Goal: Navigation & Orientation: Locate item on page

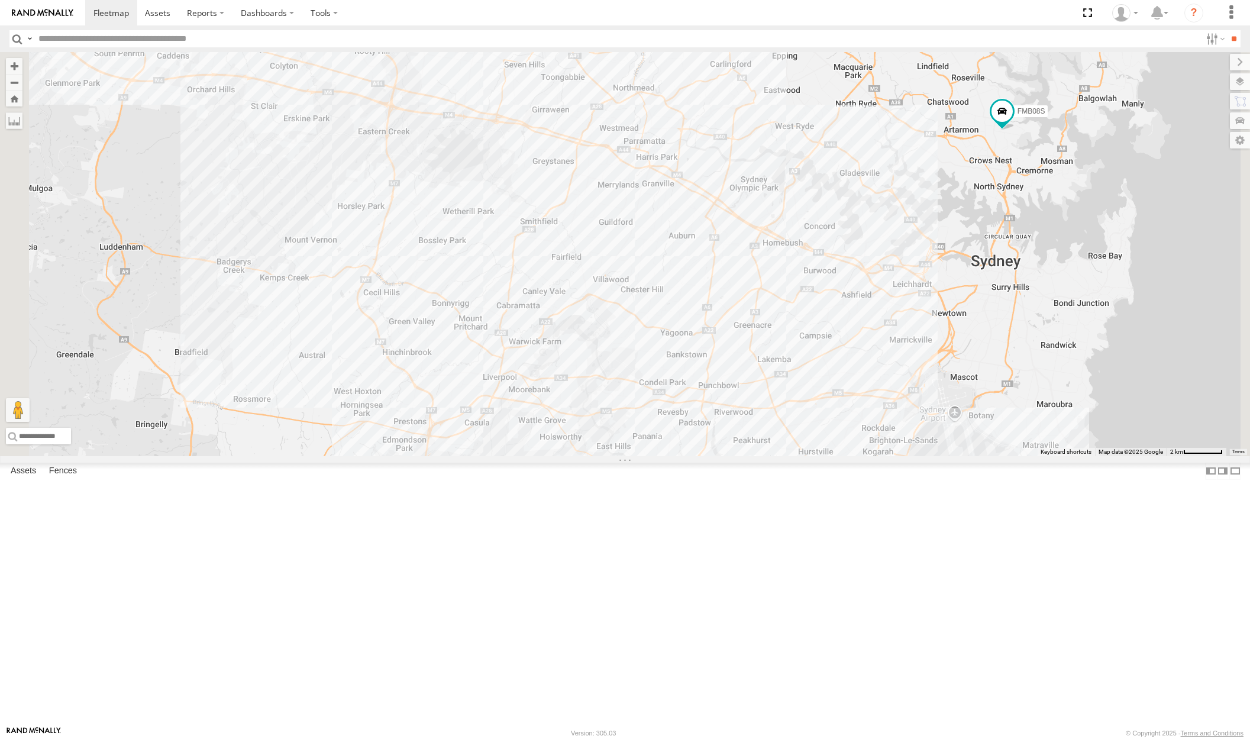
click at [0, 0] on div "Tipper All Assets" at bounding box center [0, 0] width 0 height 0
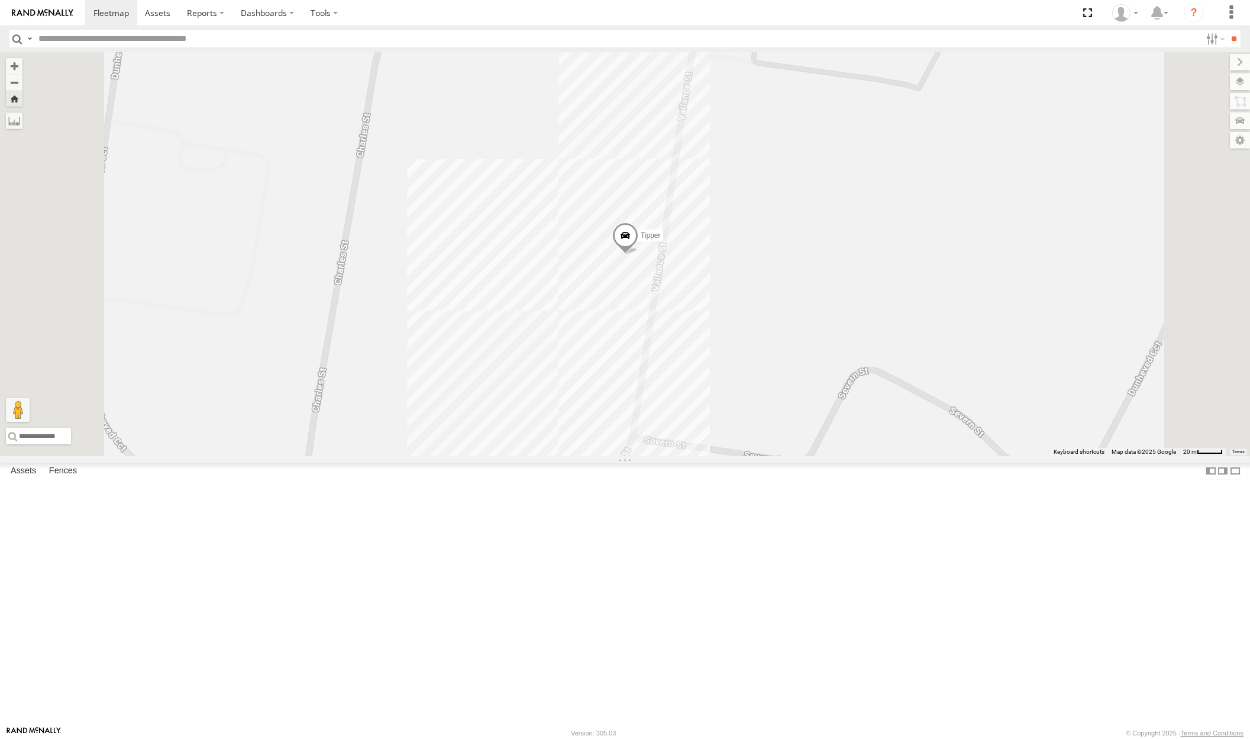
click at [0, 0] on span at bounding box center [0, 0] width 0 height 0
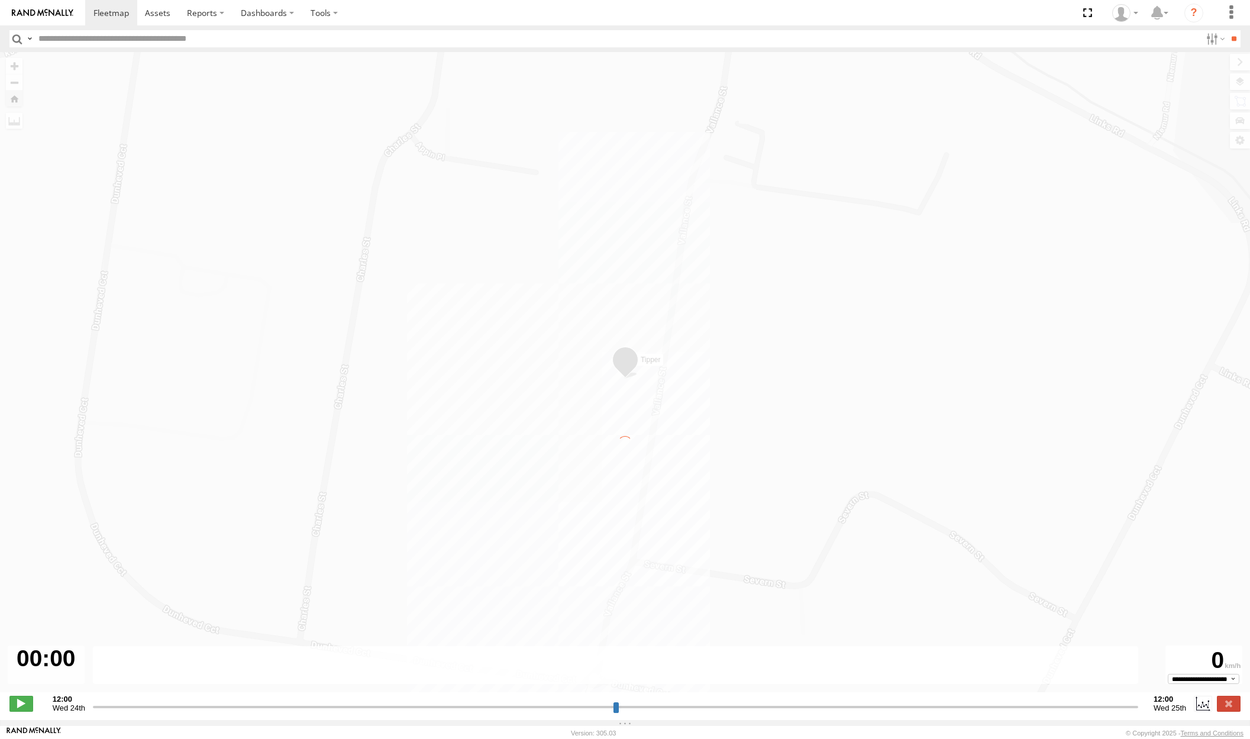
type input "**********"
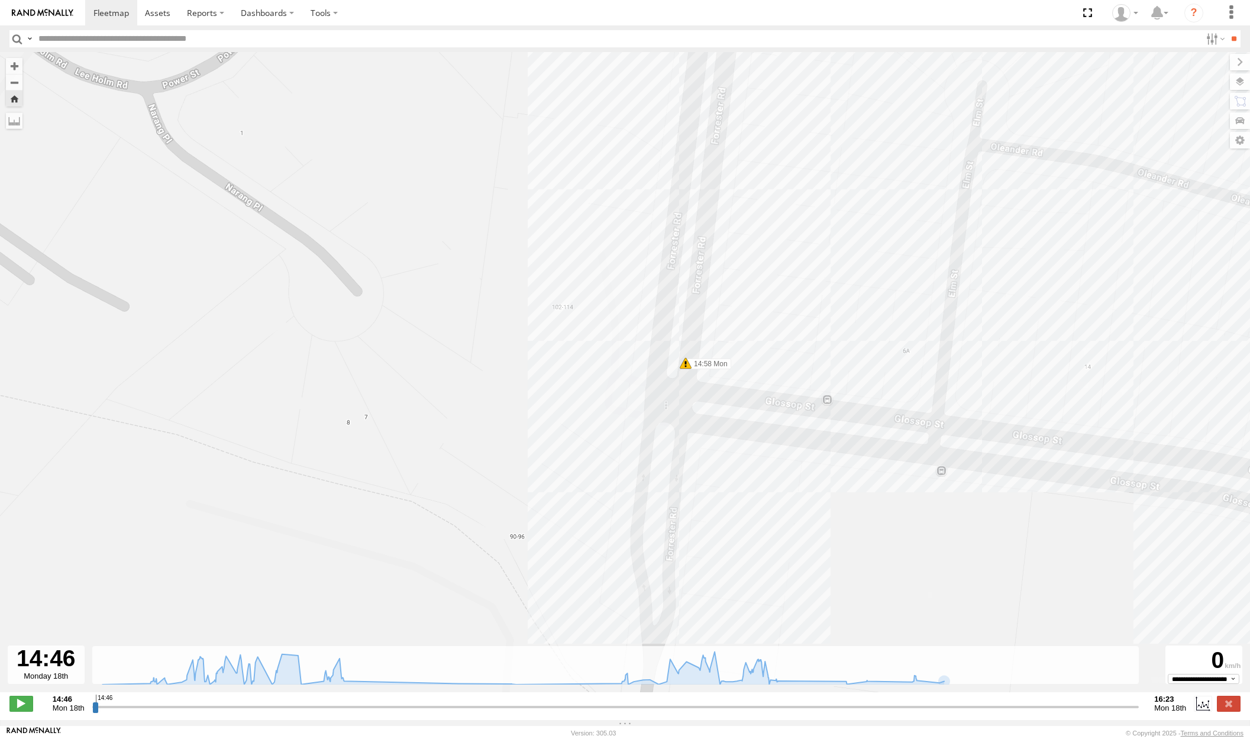
click at [686, 367] on span at bounding box center [686, 363] width 12 height 12
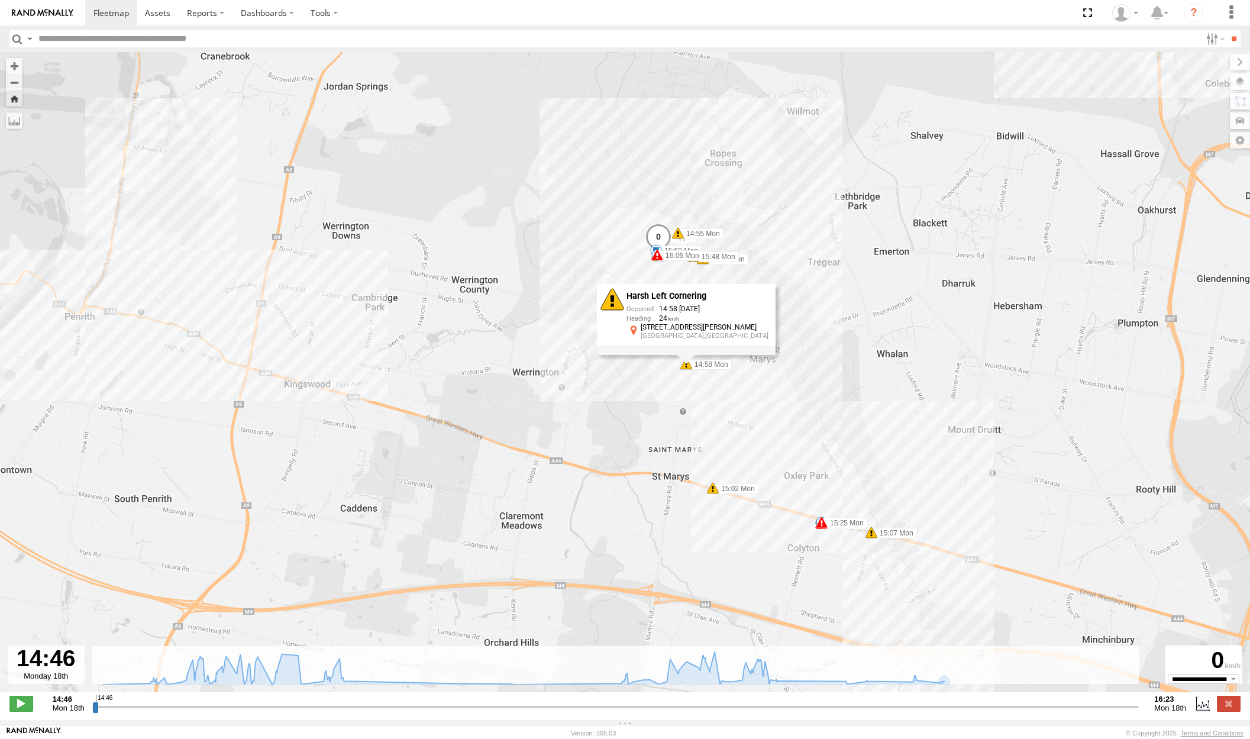
click at [714, 497] on div "Tipper 14:46 Mon 14:46 Mon 14:55 Mon 14:58 Mon 15:02 Mon 15:07 Mon 15:10 Mon 15…" at bounding box center [625, 378] width 1250 height 653
click at [715, 494] on span at bounding box center [713, 488] width 12 height 12
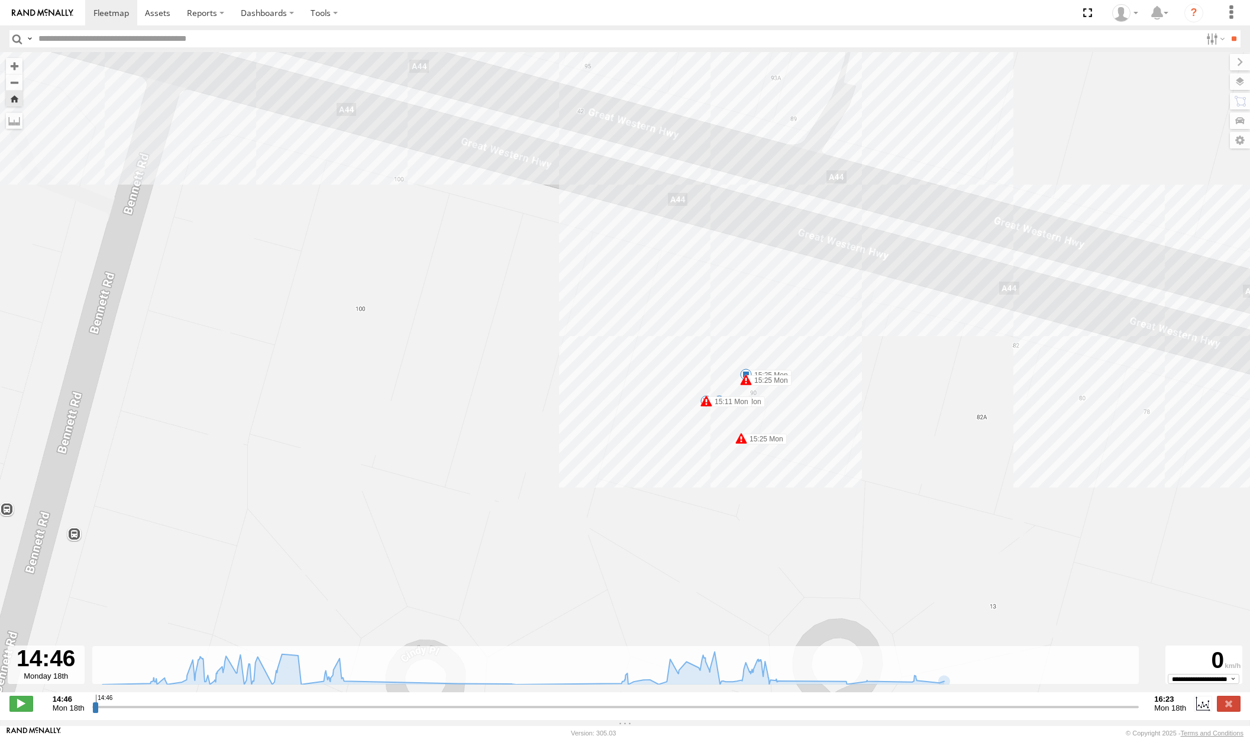
click at [708, 407] on span at bounding box center [707, 401] width 12 height 12
click at [743, 444] on span at bounding box center [741, 439] width 12 height 12
click at [773, 331] on div "Tipper 14:46 Mon 14:46 Mon 14:55 Mon 14:58 Mon 15:02 Mon 15:07 Mon 15:10 Mon 15…" at bounding box center [625, 378] width 1250 height 653
click at [745, 385] on span at bounding box center [746, 380] width 12 height 12
click at [888, 443] on div "Tipper 14:46 Mon 14:46 Mon 14:55 Mon 14:58 Mon 15:02 Mon 15:07 Mon 15:10 Mon 15…" at bounding box center [625, 378] width 1250 height 653
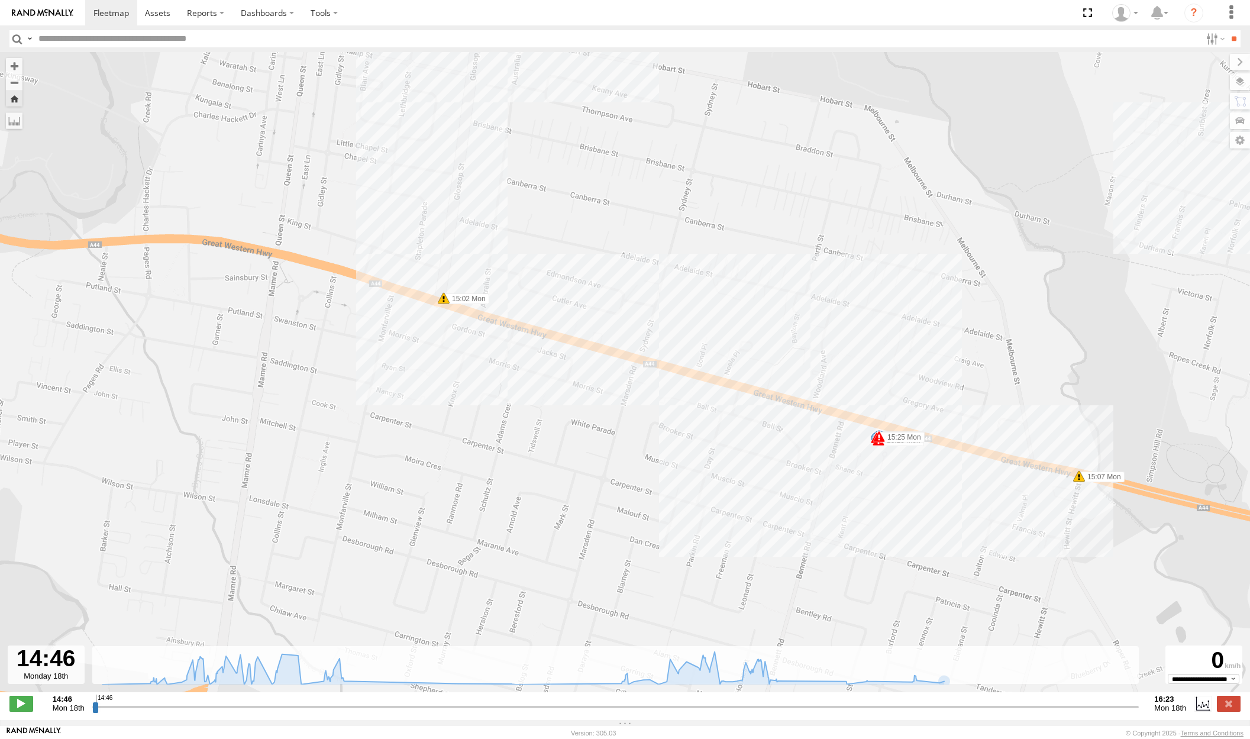
click at [1081, 480] on span at bounding box center [1079, 476] width 12 height 12
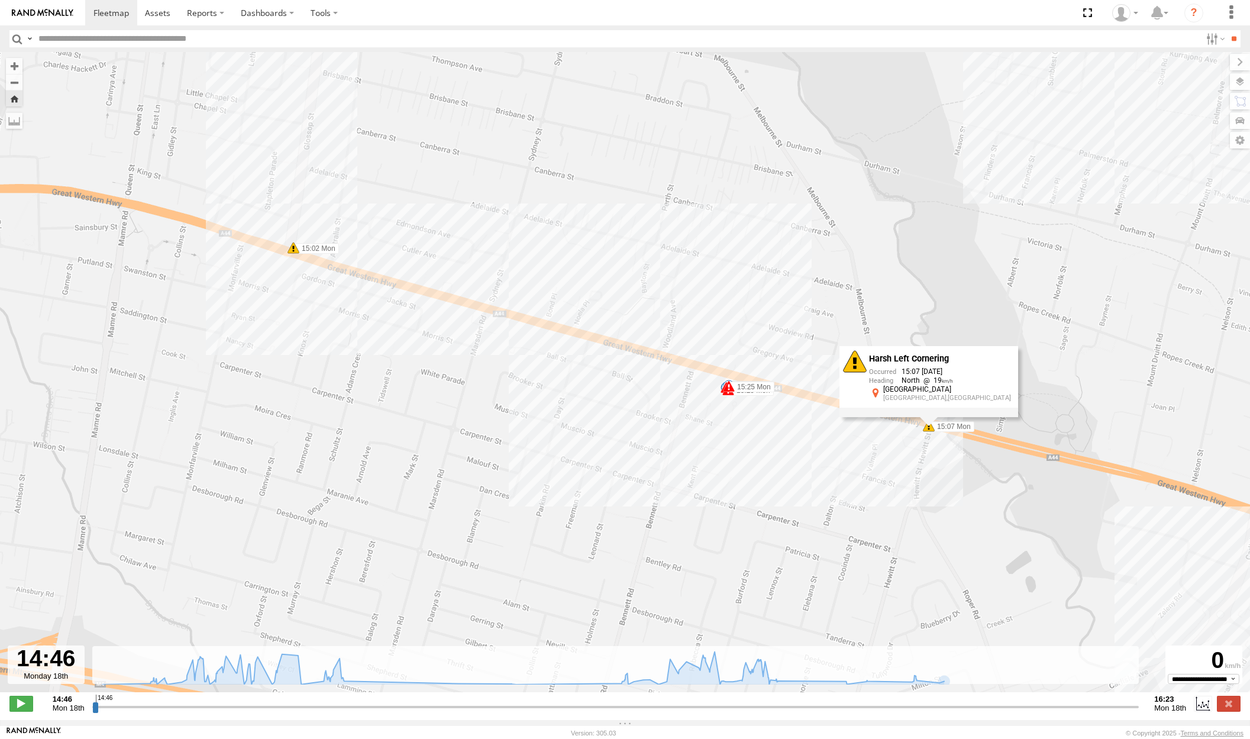
drag, startPoint x: 1144, startPoint y: 553, endPoint x: 992, endPoint y: 503, distance: 159.6
click at [992, 503] on div "Tipper 14:46 Mon 14:46 Mon 14:55 Mon 14:58 Mon 15:02 Mon 15:07 Mon 15:10 Mon 15…" at bounding box center [625, 378] width 1250 height 653
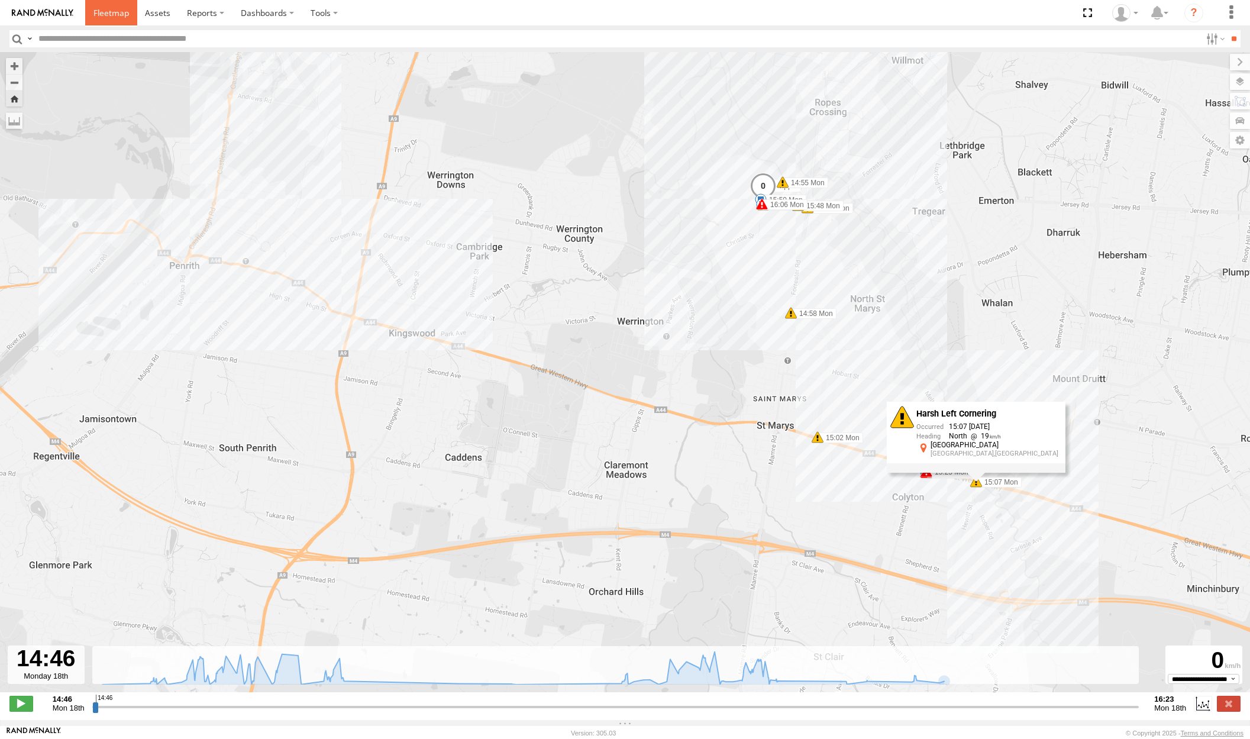
click at [109, 9] on span at bounding box center [111, 12] width 36 height 11
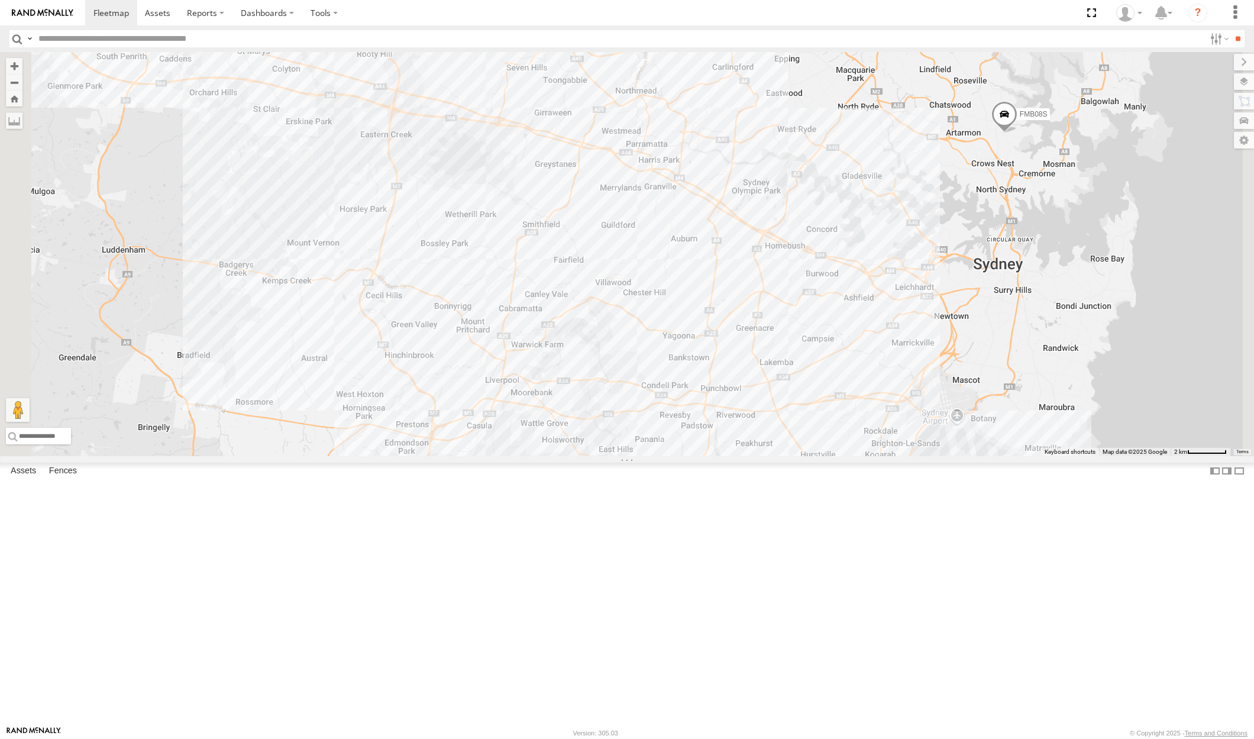
click at [0, 0] on span at bounding box center [0, 0] width 0 height 0
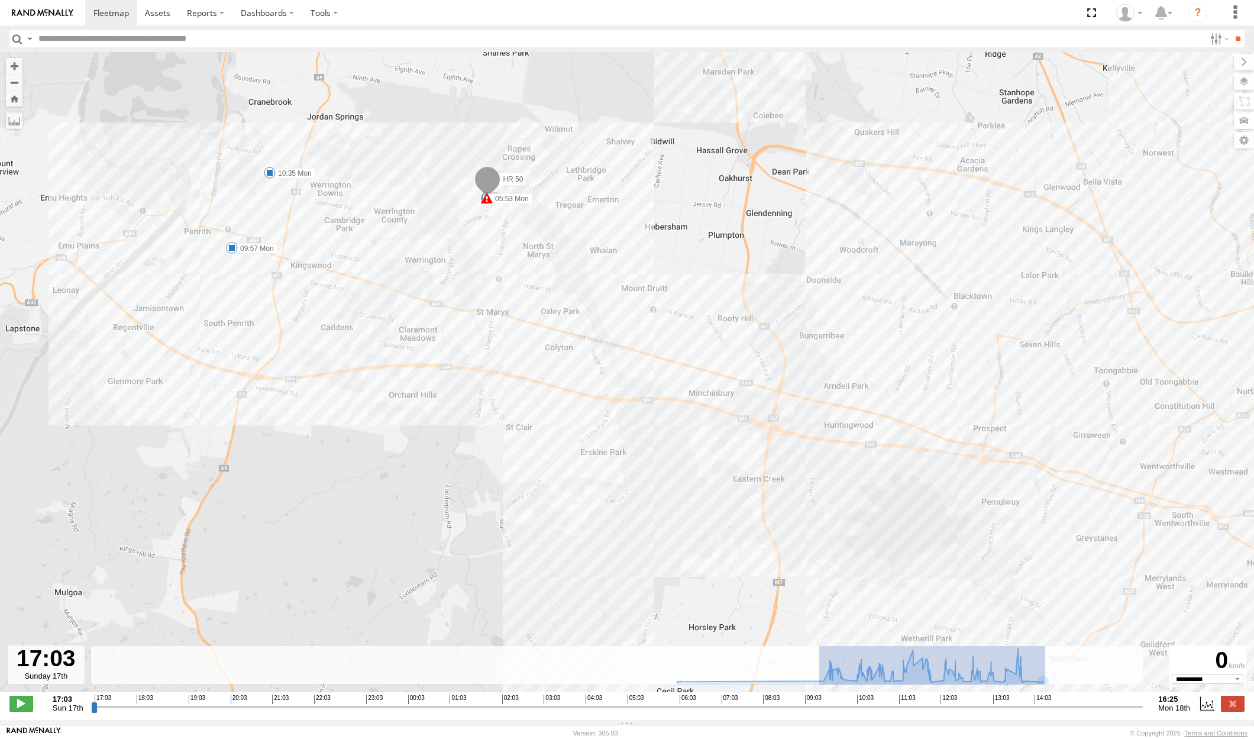
drag, startPoint x: 820, startPoint y: 685, endPoint x: 1031, endPoint y: 696, distance: 212.1
click at [1031, 696] on div "← Move left → Move right ↑ Move up ↓ Move down + Zoom in - Zoom out Home Jump l…" at bounding box center [627, 386] width 1254 height 668
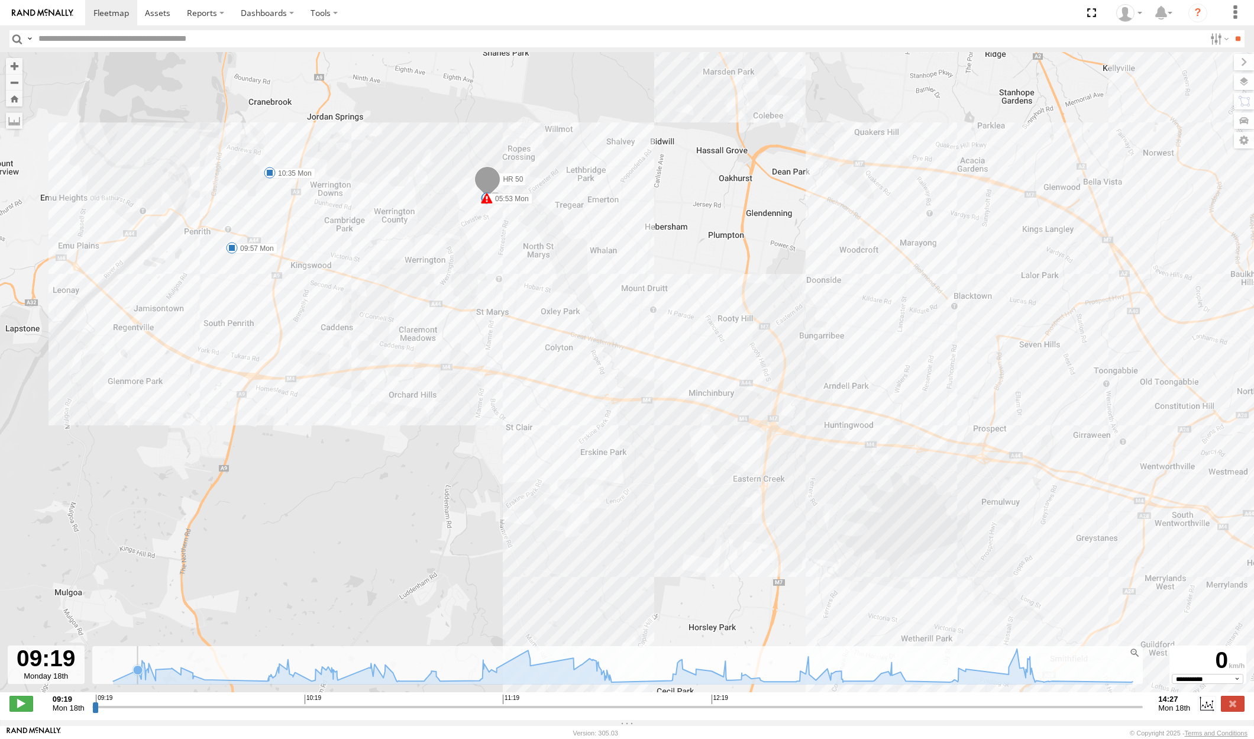
click at [136, 675] on icon at bounding box center [137, 669] width 9 height 9
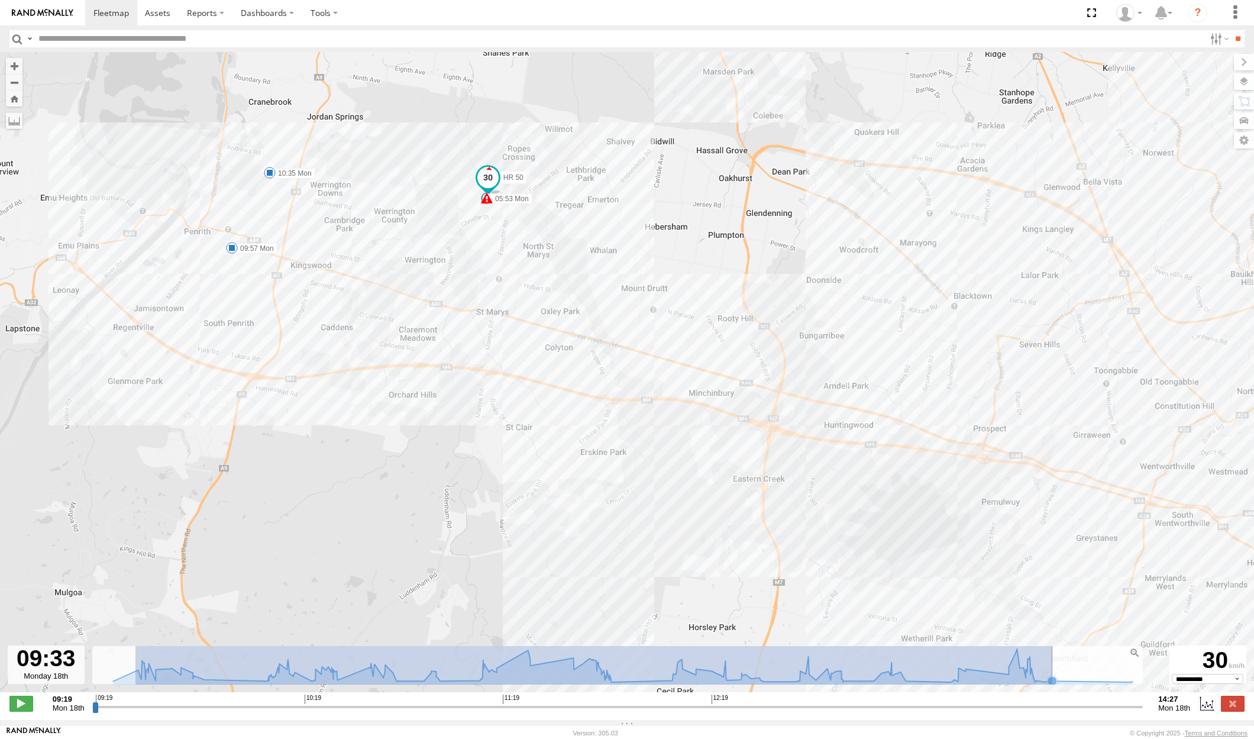
drag, startPoint x: 136, startPoint y: 679, endPoint x: 1053, endPoint y: 689, distance: 917.2
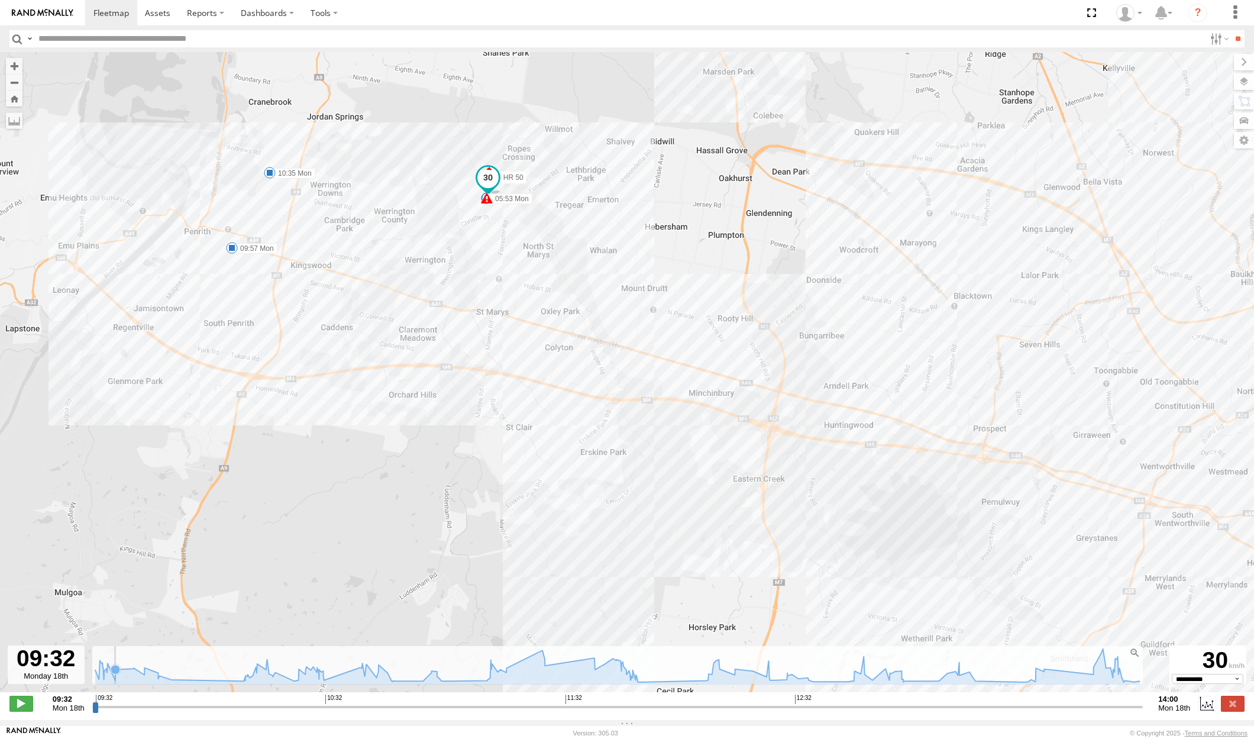
click at [122, 673] on icon at bounding box center [617, 665] width 1056 height 33
click at [143, 675] on icon at bounding box center [617, 665] width 1056 height 33
click at [194, 679] on rect at bounding box center [617, 665] width 1051 height 38
click at [212, 682] on icon at bounding box center [617, 665] width 1056 height 33
click at [263, 680] on icon at bounding box center [617, 665] width 1056 height 33
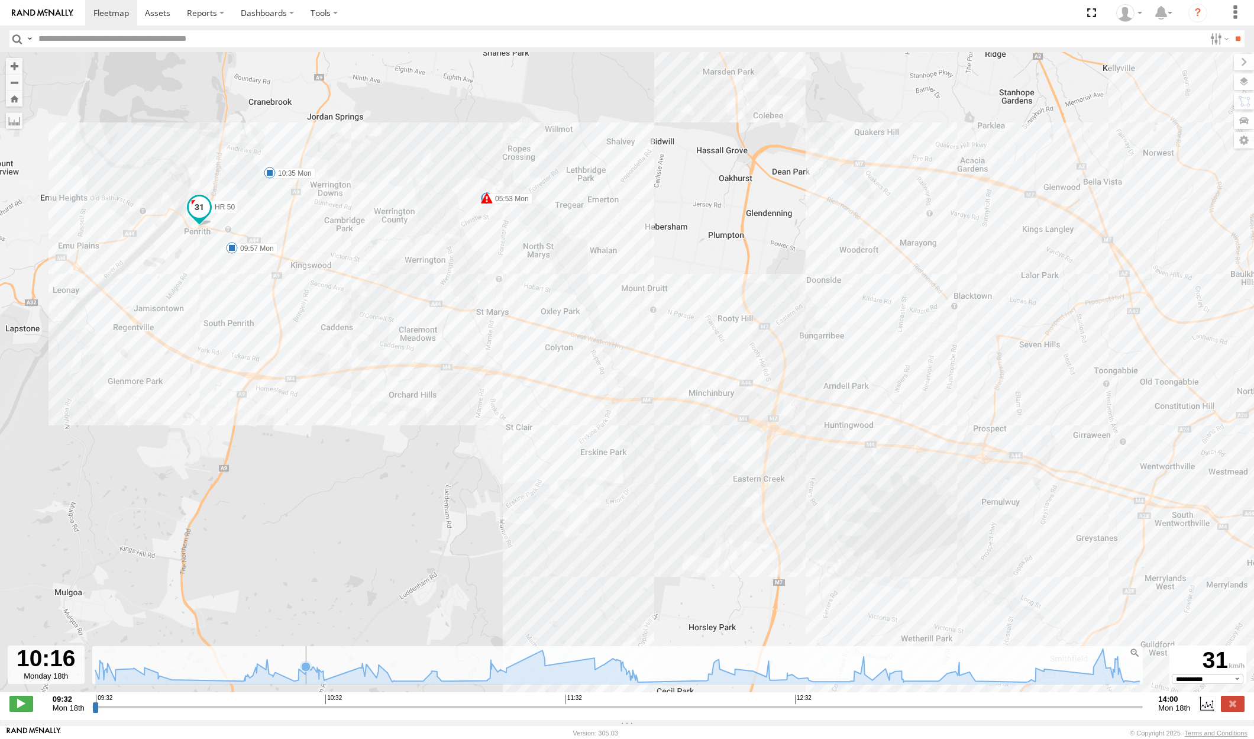
click at [308, 682] on icon at bounding box center [617, 665] width 1056 height 33
click at [517, 685] on icon at bounding box center [617, 667] width 1044 height 36
click at [642, 667] on rect at bounding box center [617, 665] width 1051 height 38
click at [722, 674] on icon at bounding box center [719, 668] width 9 height 9
click at [640, 676] on icon at bounding box center [617, 665] width 1056 height 33
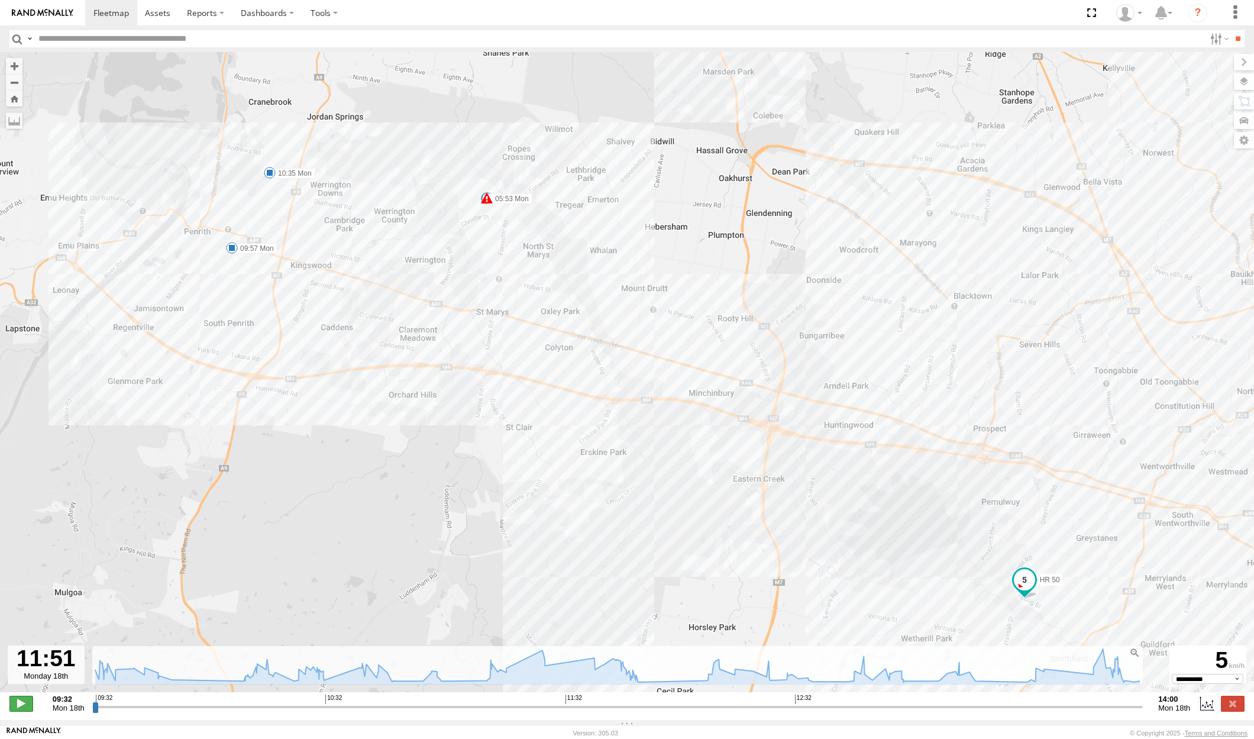
click at [17, 707] on span at bounding box center [21, 703] width 24 height 15
click at [325, 710] on input "range" at bounding box center [617, 706] width 1051 height 11
drag, startPoint x: 325, startPoint y: 710, endPoint x: 1148, endPoint y: 785, distance: 825.8
type input "**********"
click at [1148, 738] on html at bounding box center [627, 369] width 1254 height 739
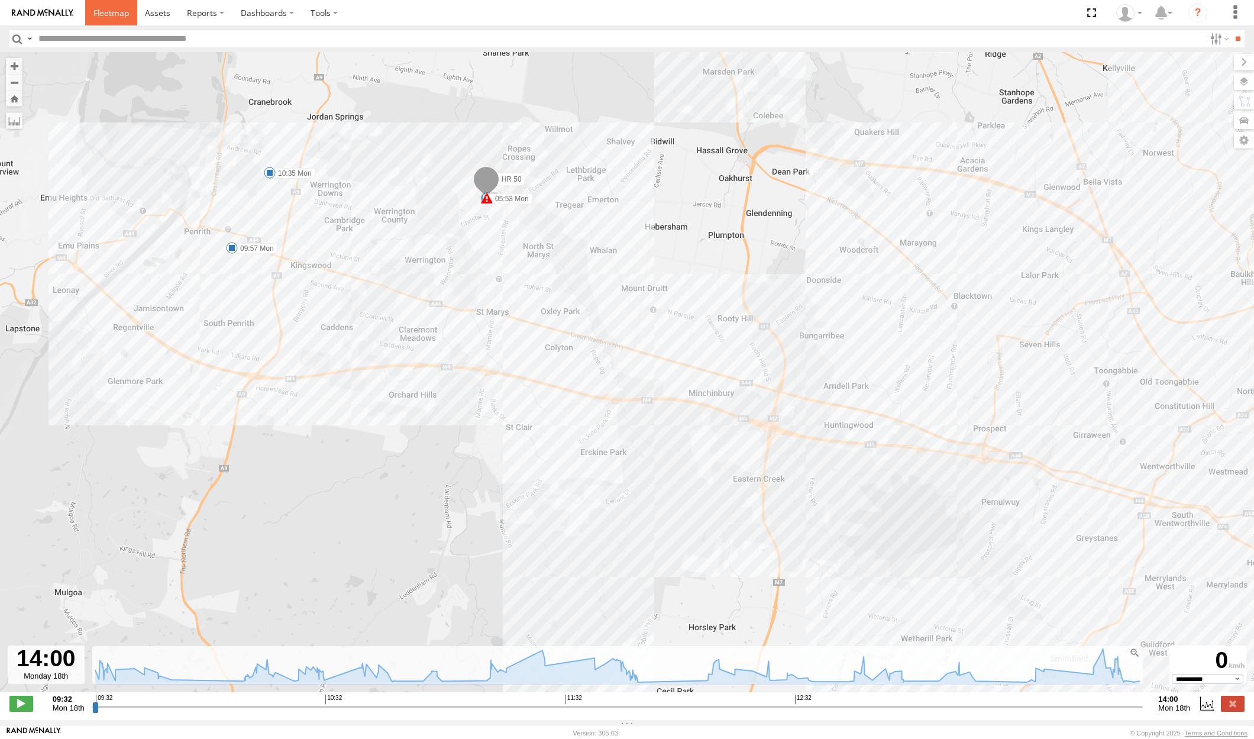
click at [114, 22] on link at bounding box center [111, 12] width 52 height 25
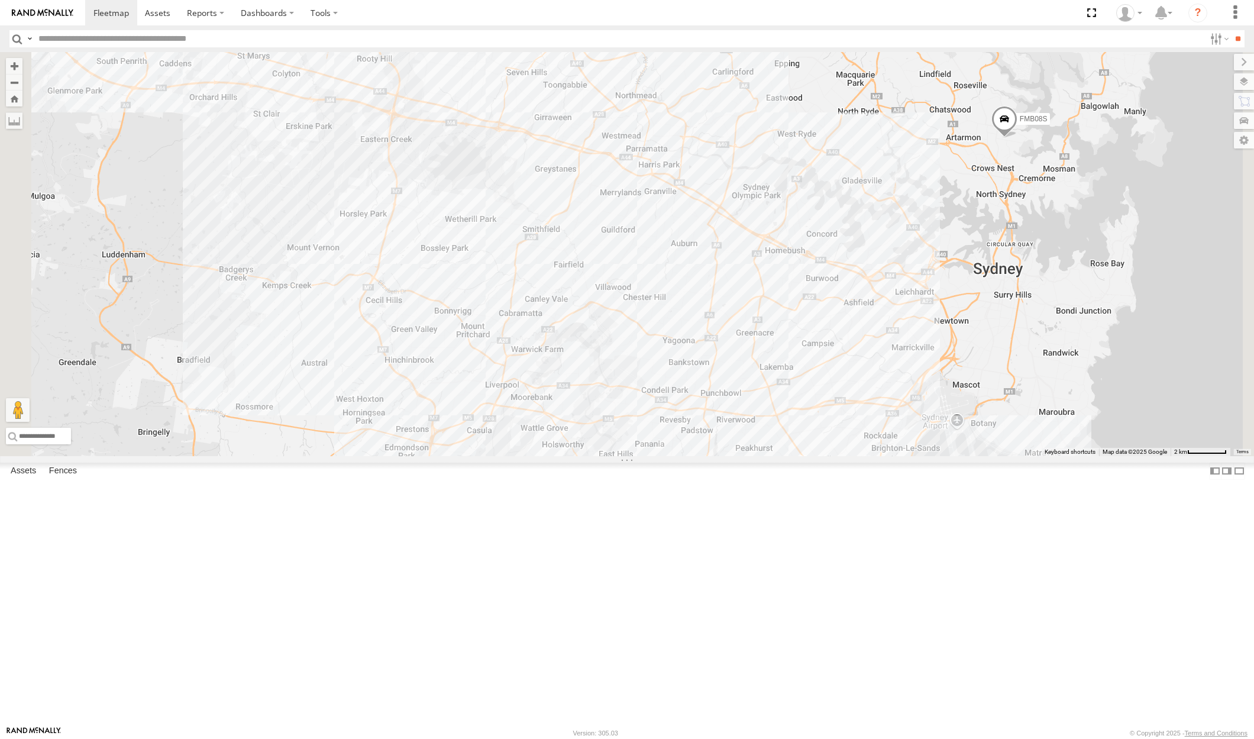
click at [0, 0] on div "HR 71 All Assets" at bounding box center [0, 0] width 0 height 0
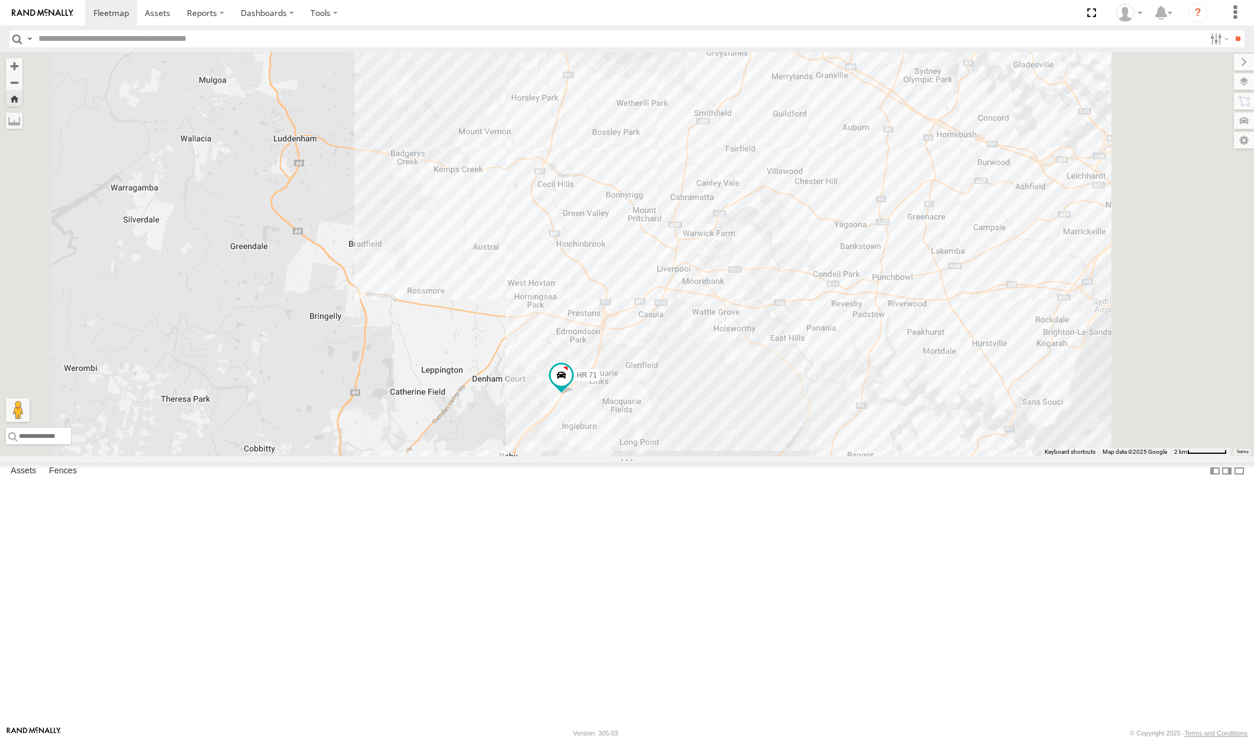
drag, startPoint x: 830, startPoint y: 325, endPoint x: 743, endPoint y: 444, distance: 146.5
click at [743, 444] on div "HR 71" at bounding box center [627, 254] width 1254 height 404
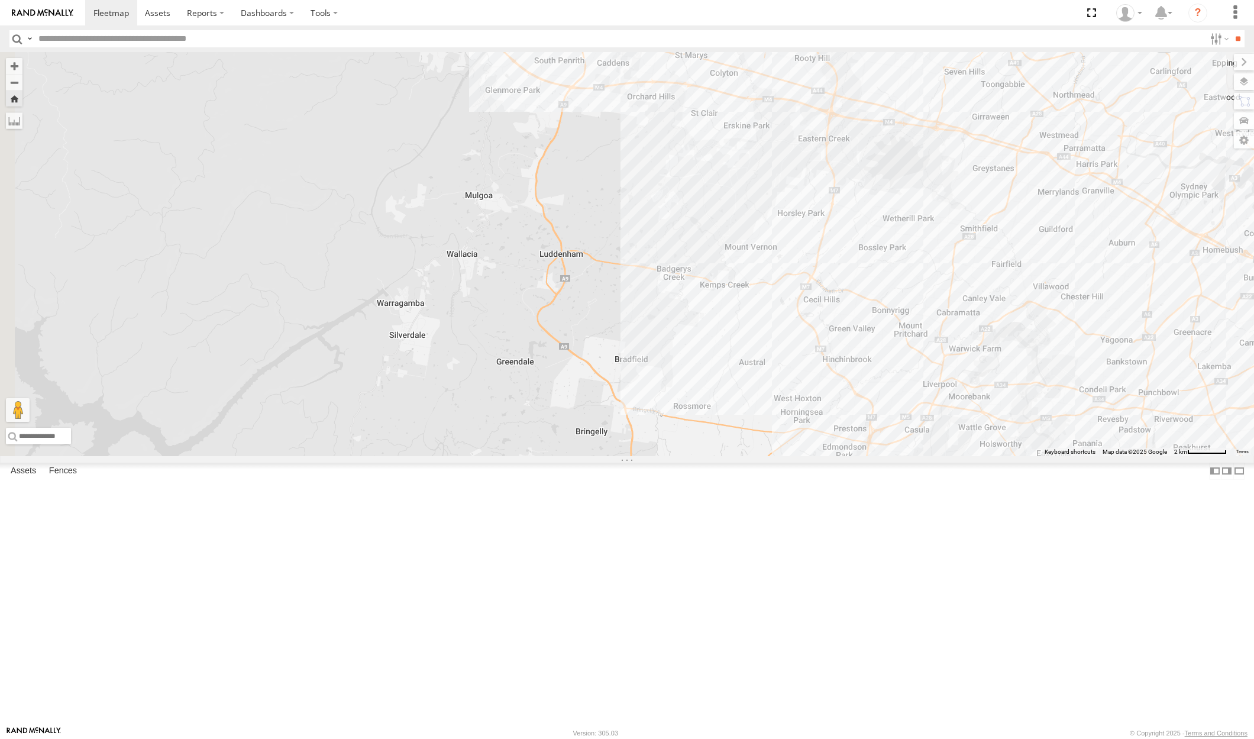
drag, startPoint x: 712, startPoint y: 311, endPoint x: 922, endPoint y: 382, distance: 221.5
click at [922, 382] on div "HR 71" at bounding box center [627, 254] width 1254 height 404
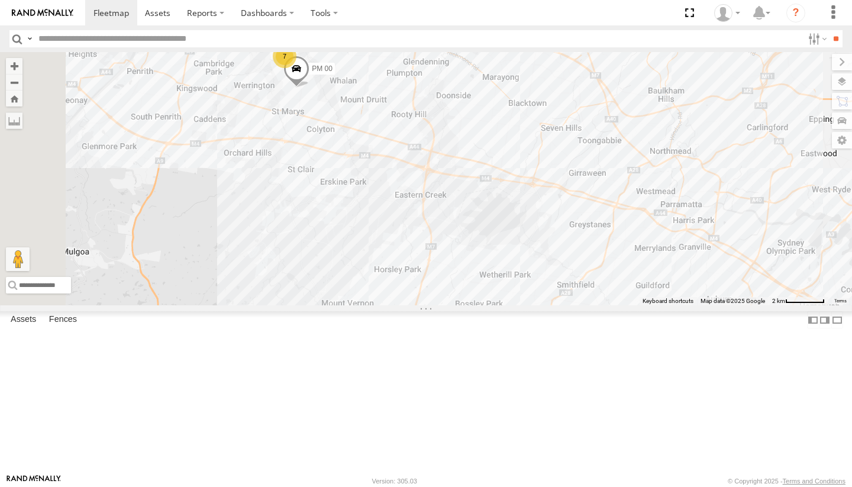
drag, startPoint x: 481, startPoint y: 232, endPoint x: 687, endPoint y: 294, distance: 215.1
click at [687, 294] on div "PM 00 FMB08S HR 71 7" at bounding box center [426, 178] width 852 height 253
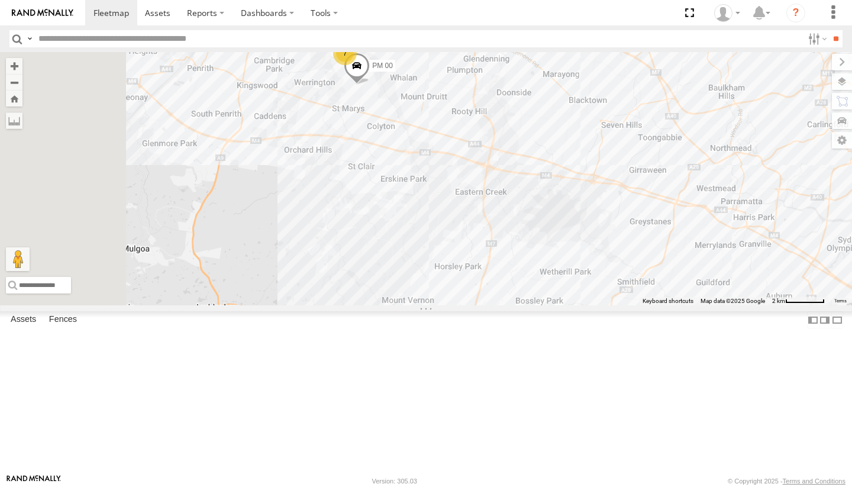
drag, startPoint x: 596, startPoint y: 299, endPoint x: 660, endPoint y: 295, distance: 64.0
click at [659, 295] on div "PM 00 FMB08S HR 71 7" at bounding box center [426, 178] width 852 height 253
click at [370, 84] on span at bounding box center [357, 68] width 26 height 32
click at [485, 214] on div "PM 00 FMB08S HR 71 7 PM 00 All Assets [GEOGRAPHIC_DATA] -33.75866 , 150.77852 0…" at bounding box center [426, 178] width 852 height 253
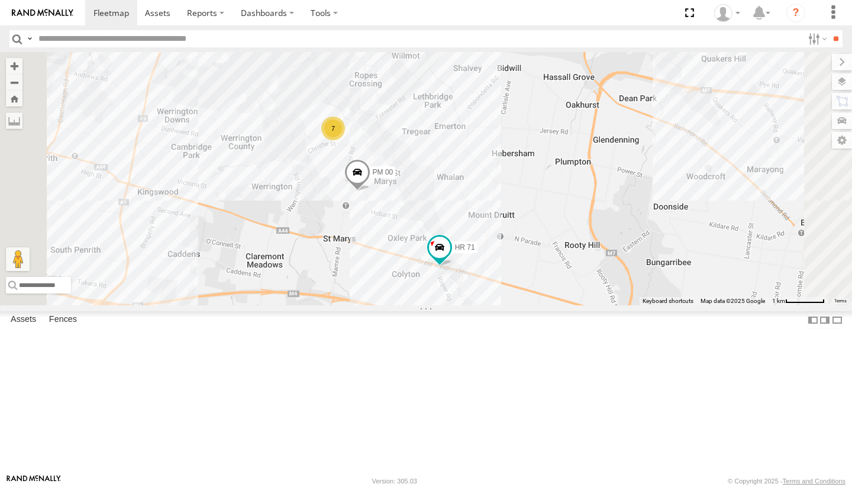
drag, startPoint x: 445, startPoint y: 227, endPoint x: 542, endPoint y: 281, distance: 111.3
click at [542, 281] on div "FMB08S HR 71 PM 00 7" at bounding box center [426, 178] width 852 height 253
